Goal: Communication & Community: Participate in discussion

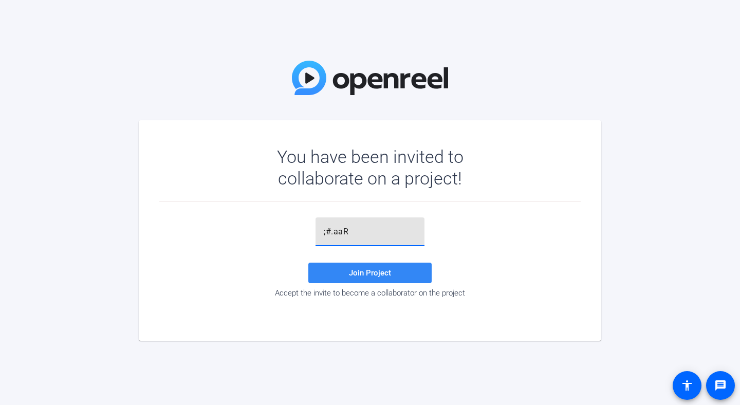
type input ";#.aaR"
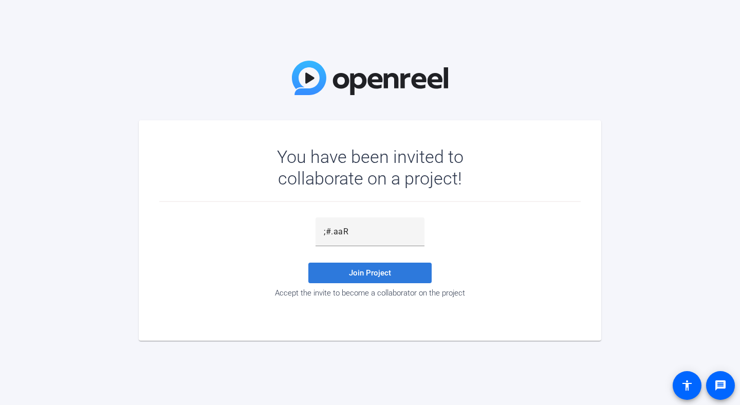
click at [388, 270] on span "Join Project" at bounding box center [370, 272] width 42 height 9
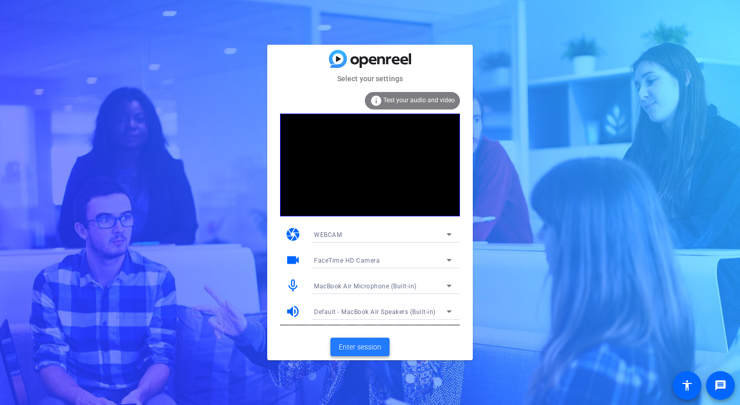
click at [359, 346] on span "Enter session" at bounding box center [360, 347] width 43 height 11
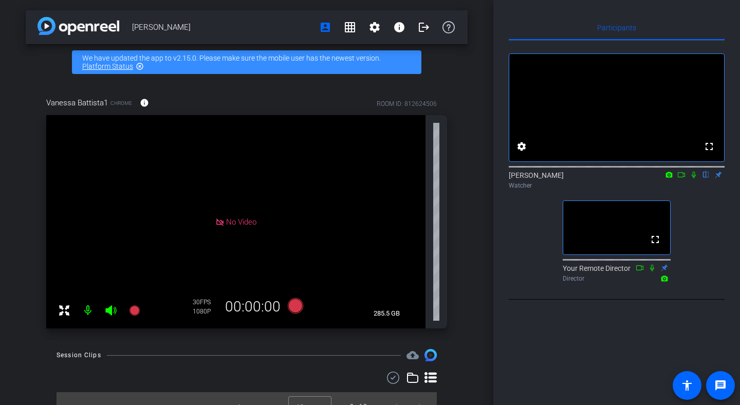
click at [693, 178] on icon at bounding box center [694, 175] width 4 height 7
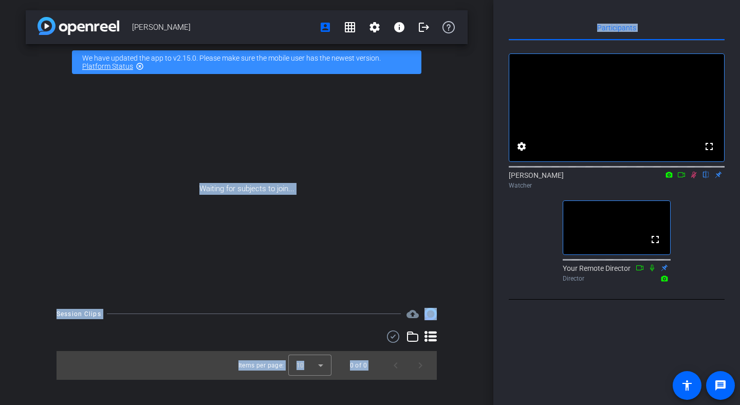
click at [500, 176] on div "[PERSON_NAME] account_box grid_on settings info logout We have updated the app …" at bounding box center [370, 202] width 740 height 405
click at [691, 178] on icon at bounding box center [694, 174] width 8 height 7
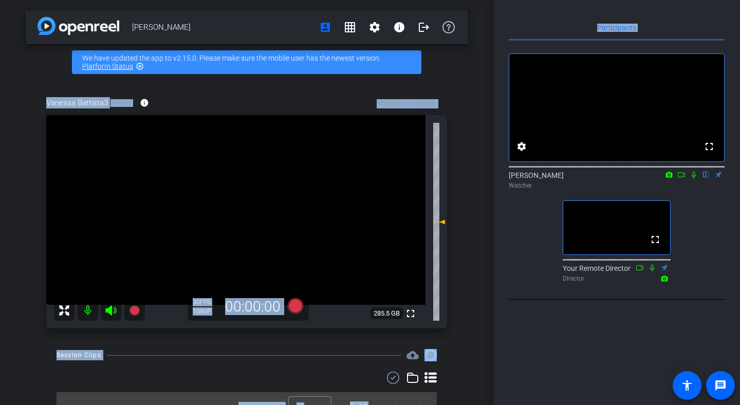
click at [694, 178] on icon at bounding box center [694, 174] width 8 height 7
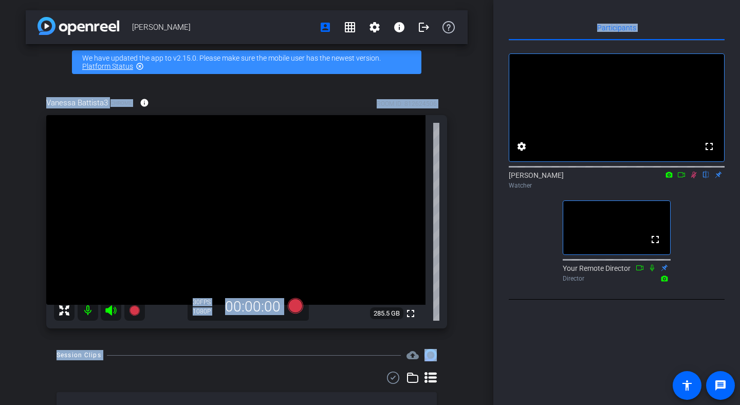
click at [694, 178] on icon at bounding box center [694, 175] width 6 height 7
click at [693, 178] on icon at bounding box center [694, 174] width 8 height 7
click at [695, 178] on icon at bounding box center [694, 174] width 8 height 7
click at [694, 178] on icon at bounding box center [694, 175] width 4 height 7
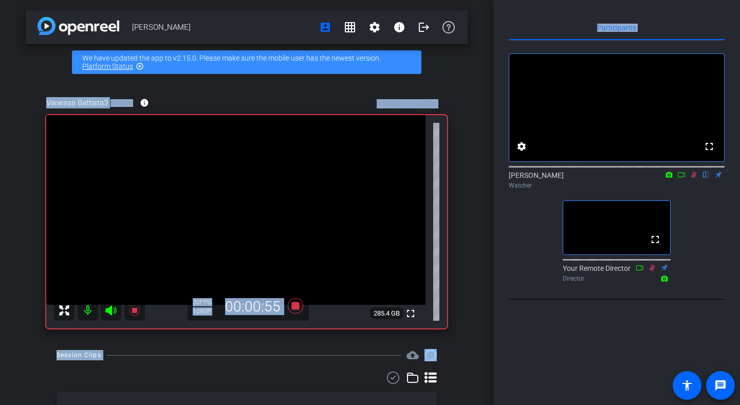
click at [694, 178] on icon at bounding box center [694, 174] width 8 height 7
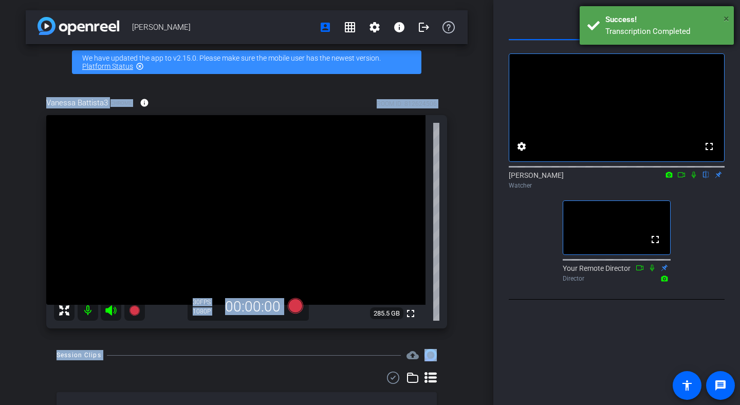
click at [726, 17] on span "×" at bounding box center [727, 18] width 6 height 12
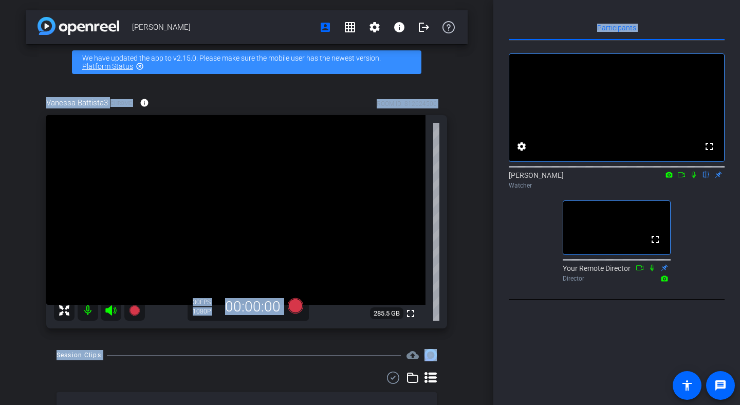
click at [695, 178] on icon at bounding box center [694, 175] width 4 height 7
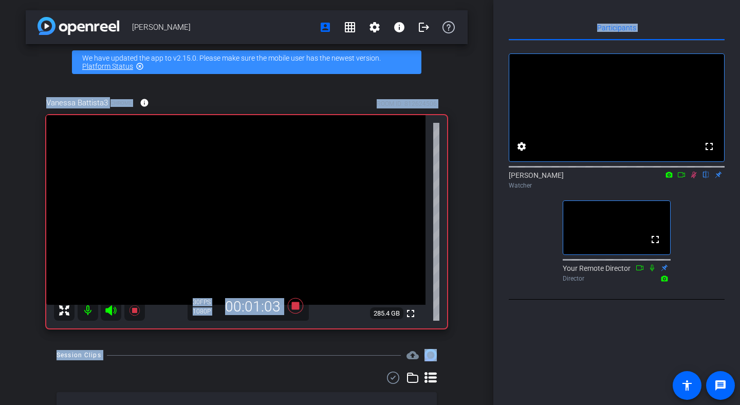
click at [695, 178] on icon at bounding box center [694, 174] width 8 height 7
click at [692, 178] on icon at bounding box center [694, 174] width 8 height 7
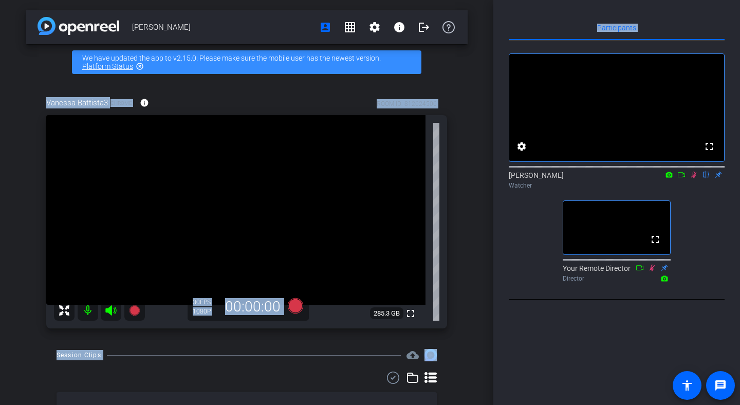
click at [695, 178] on icon at bounding box center [694, 175] width 6 height 7
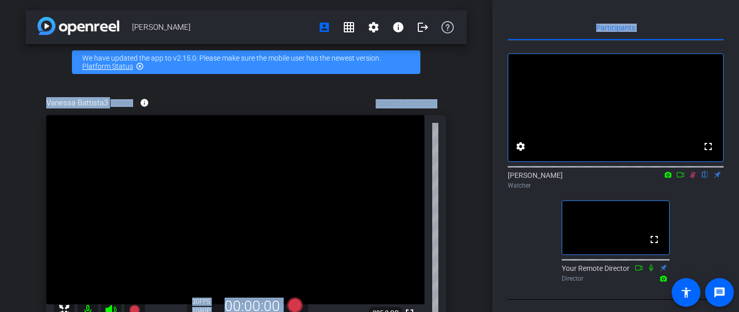
click at [689, 178] on icon at bounding box center [693, 174] width 8 height 7
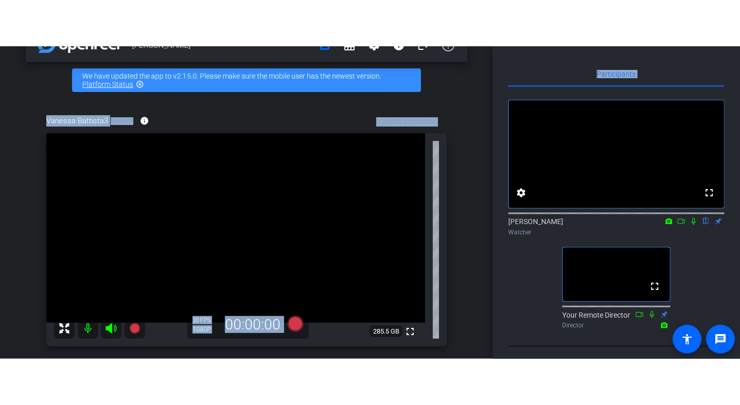
scroll to position [38, 0]
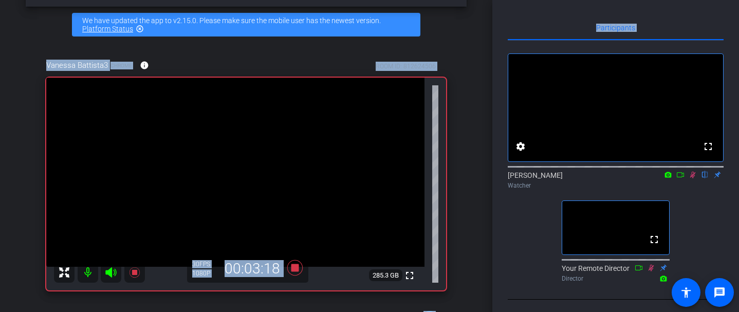
click at [692, 178] on icon at bounding box center [693, 175] width 6 height 7
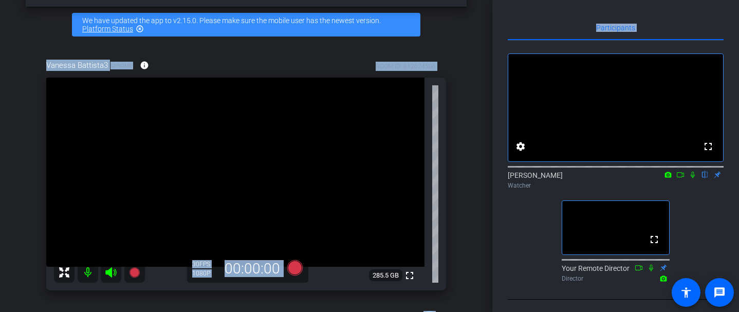
click at [692, 178] on icon at bounding box center [693, 175] width 4 height 7
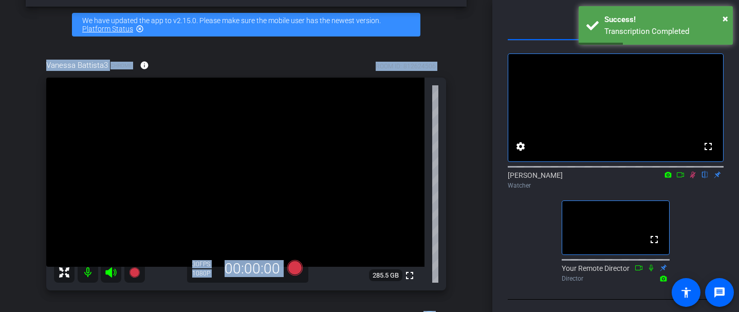
click at [691, 178] on icon at bounding box center [693, 174] width 8 height 7
